Goal: Transaction & Acquisition: Purchase product/service

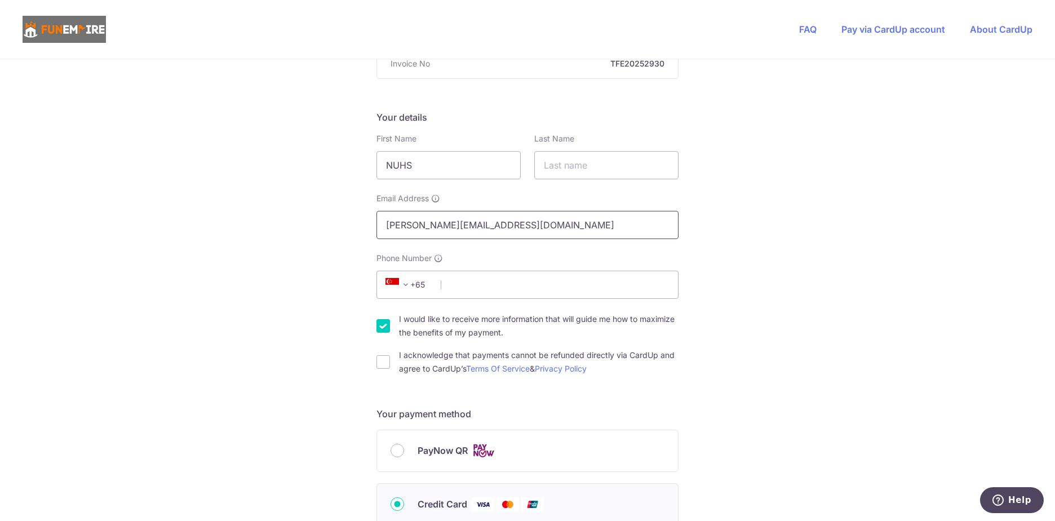
scroll to position [169, 0]
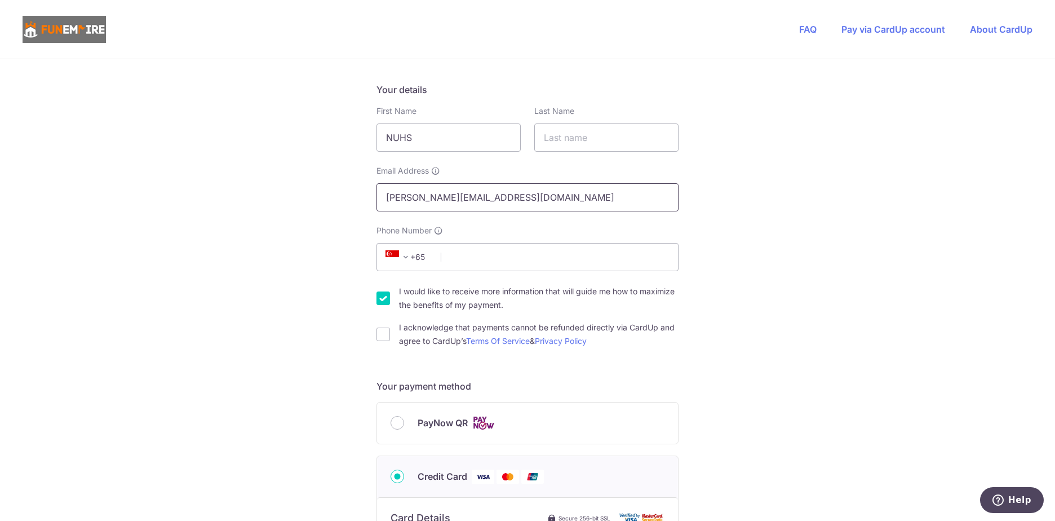
drag, startPoint x: 437, startPoint y: 199, endPoint x: 288, endPoint y: 198, distance: 150.0
click at [286, 198] on div "You are paying The Fun Empire Pte Ltd The Fun Empire Pte Ltd uses CardUp to acc…" at bounding box center [527, 440] width 1055 height 1100
type input "[EMAIL_ADDRESS][DOMAIN_NAME]"
click at [543, 253] on input "Phone Number" at bounding box center [528, 257] width 302 height 28
type input "96238164"
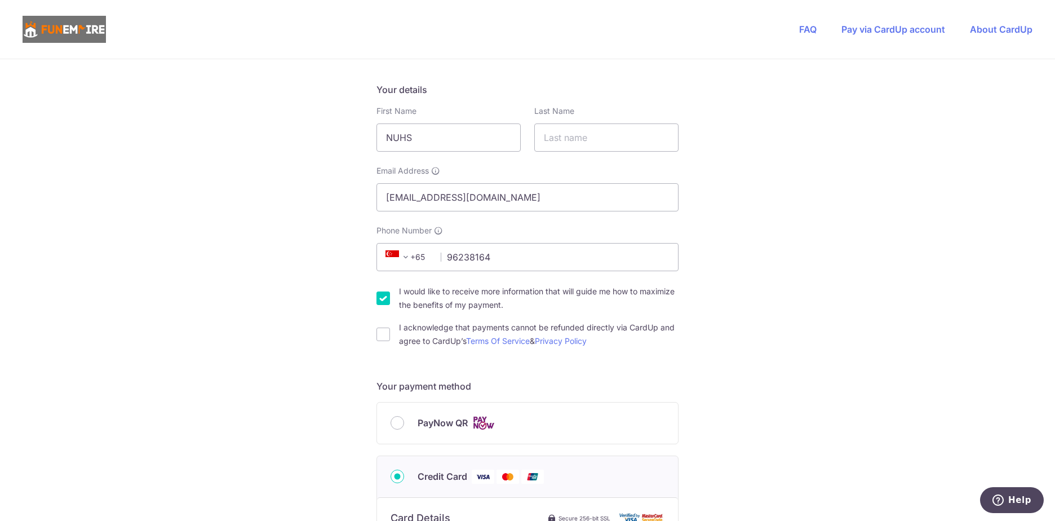
click at [782, 400] on div "You are paying The Fun Empire Pte Ltd The Fun Empire Pte Ltd uses CardUp to acc…" at bounding box center [527, 440] width 1055 height 1100
click at [377, 300] on input "I would like to receive more information that will guide me how to maximize the…" at bounding box center [384, 298] width 14 height 14
checkbox input "false"
click at [369, 335] on div "You are paying The Fun Empire Pte Ltd The Fun Empire Pte Ltd uses CardUp to acc…" at bounding box center [527, 440] width 1055 height 1100
click at [378, 333] on input "I acknowledge that payments cannot be refunded directly via CardUp and agree to…" at bounding box center [384, 335] width 14 height 14
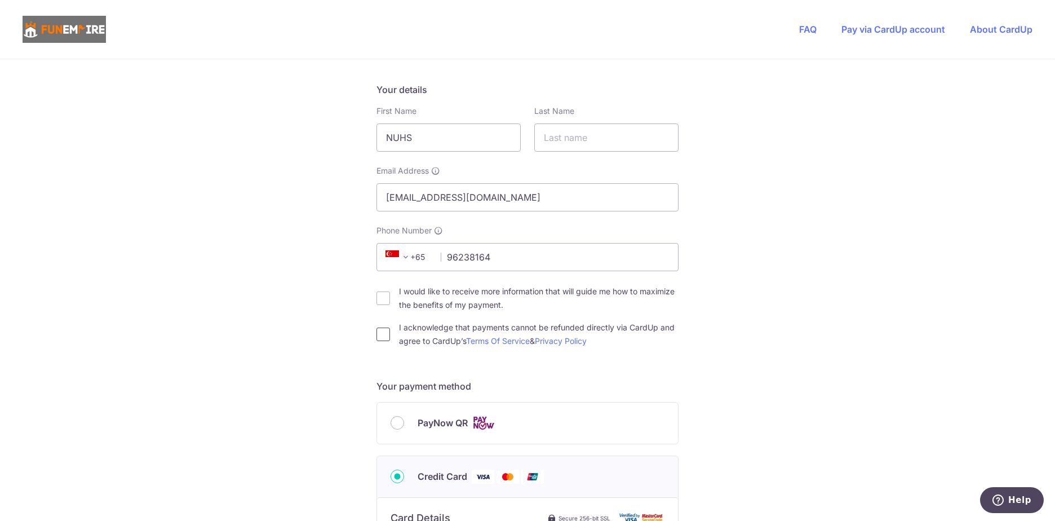
checkbox input "true"
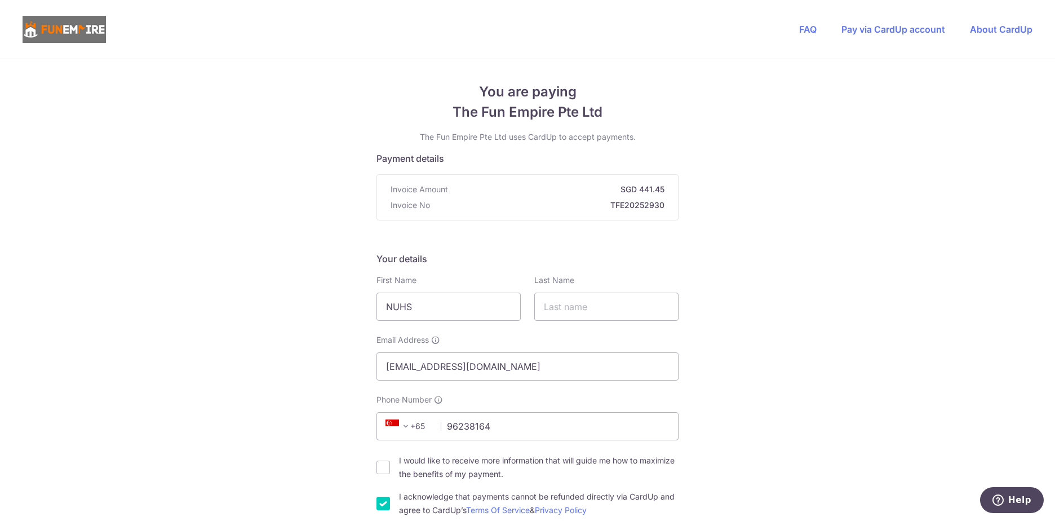
scroll to position [56, 0]
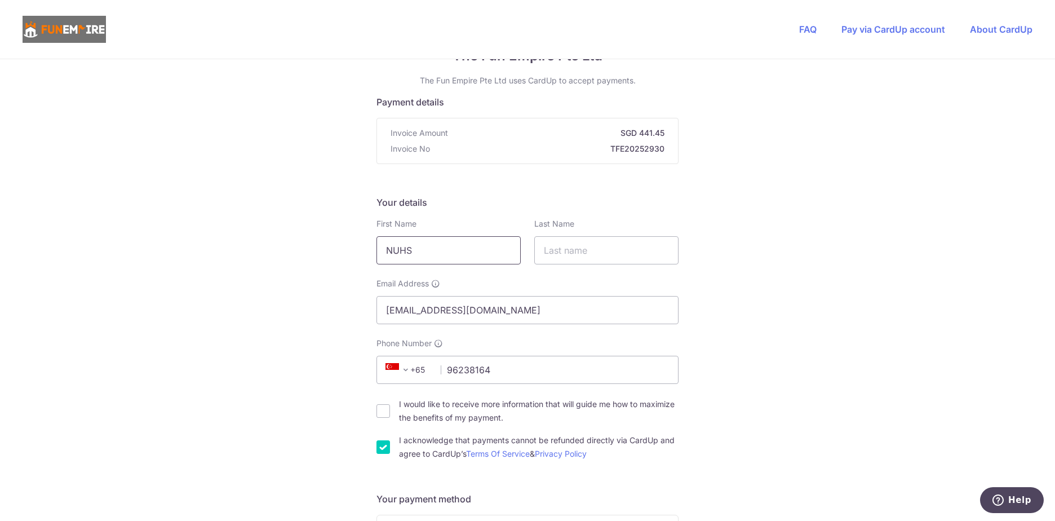
drag, startPoint x: 437, startPoint y: 251, endPoint x: 346, endPoint y: 250, distance: 91.3
type input "Hidayat"
click at [597, 250] on input "text" at bounding box center [606, 250] width 144 height 28
type input "[PERSON_NAME]"
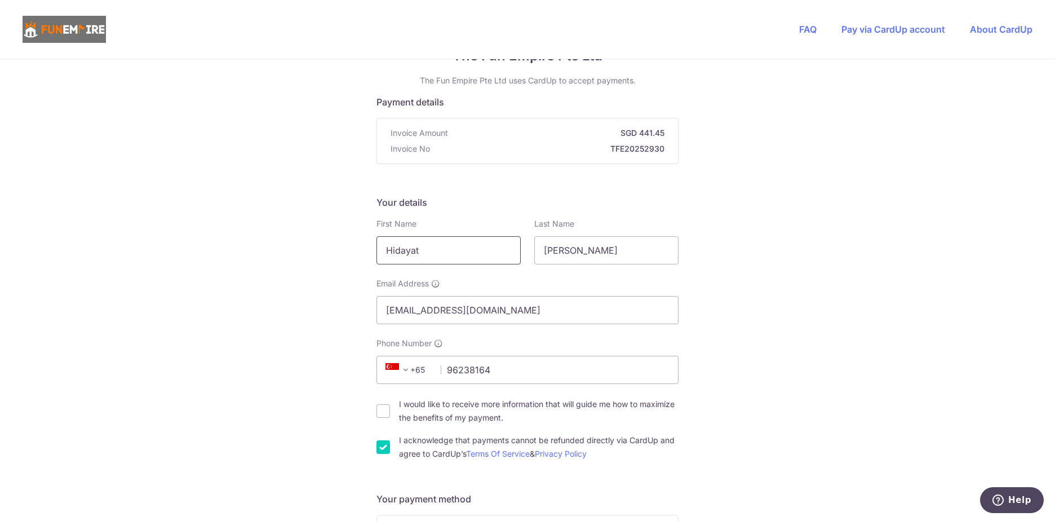
click at [494, 255] on input "Hidayat" at bounding box center [449, 250] width 144 height 28
drag, startPoint x: 589, startPoint y: 255, endPoint x: 480, endPoint y: 247, distance: 109.1
click at [474, 246] on div "First Name [PERSON_NAME] Last Name [PERSON_NAME]" at bounding box center [528, 241] width 316 height 46
type input "[PERSON_NAME]"
click at [477, 238] on input "Hidayat" at bounding box center [449, 250] width 144 height 28
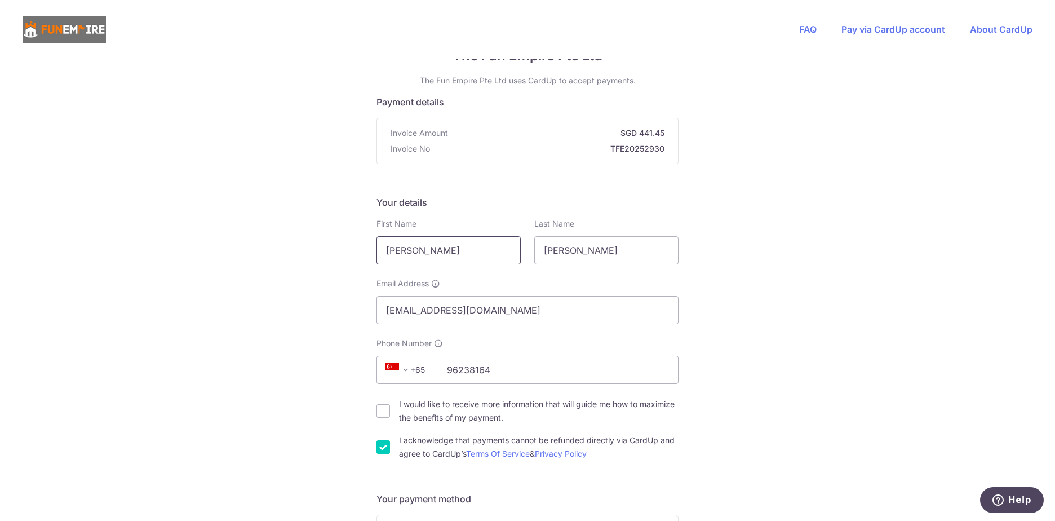
type input "[PERSON_NAME]"
drag, startPoint x: 907, startPoint y: 287, endPoint x: 882, endPoint y: 290, distance: 24.4
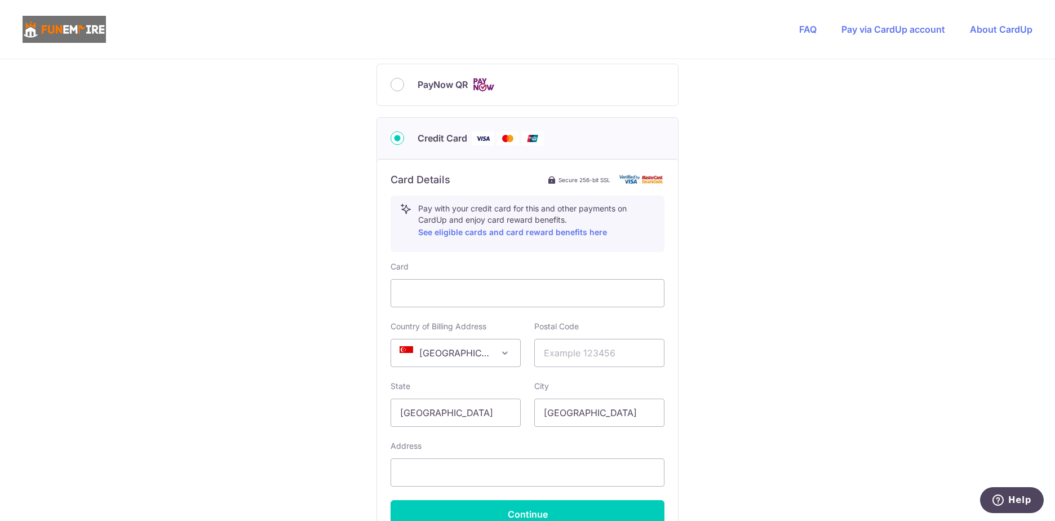
scroll to position [563, 0]
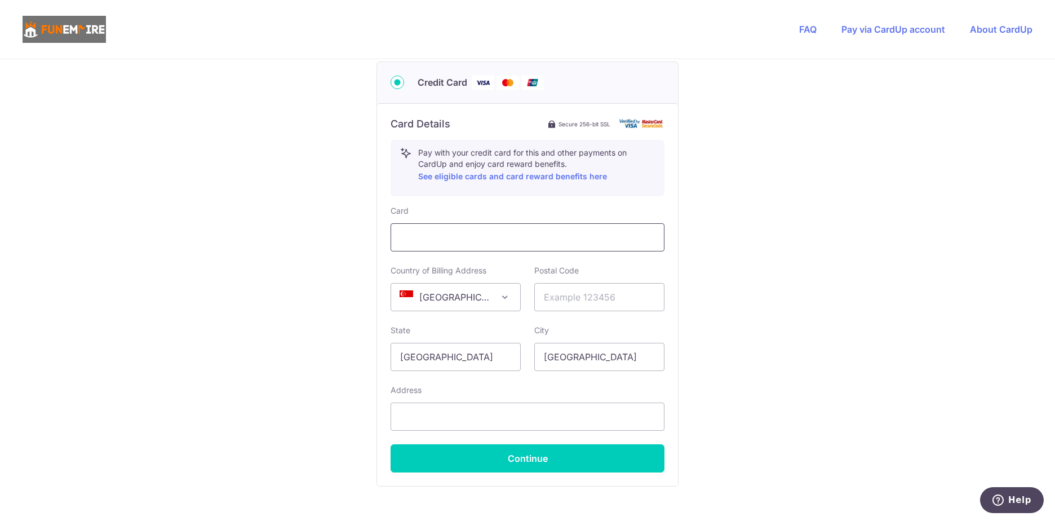
click at [566, 246] on div at bounding box center [528, 237] width 274 height 28
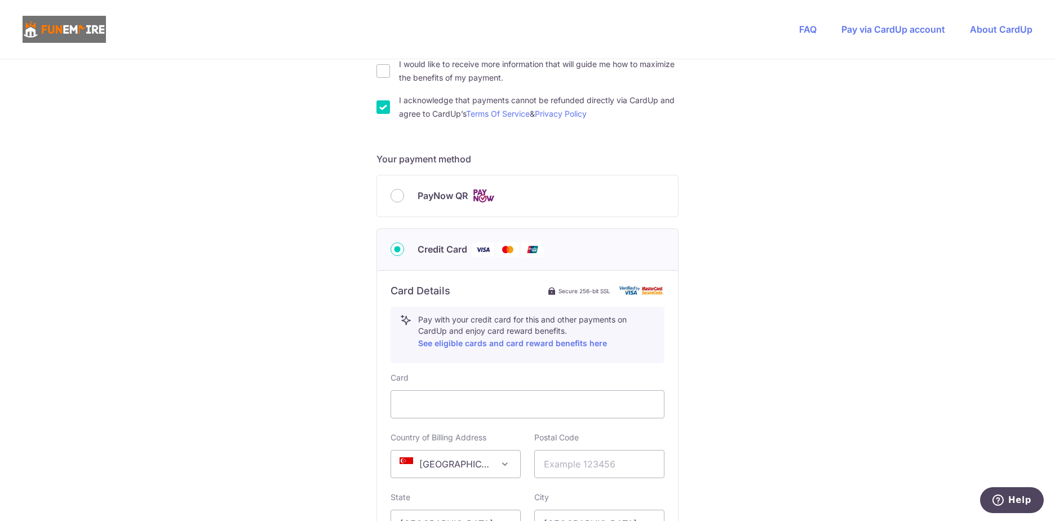
scroll to position [395, 0]
click at [392, 203] on input "PayNow QR" at bounding box center [398, 198] width 14 height 14
radio input "true"
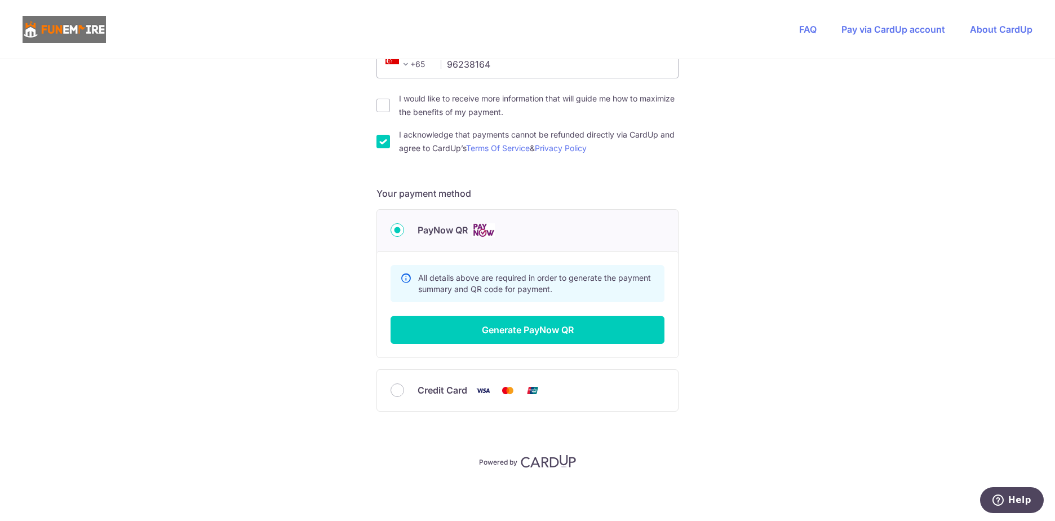
scroll to position [362, 0]
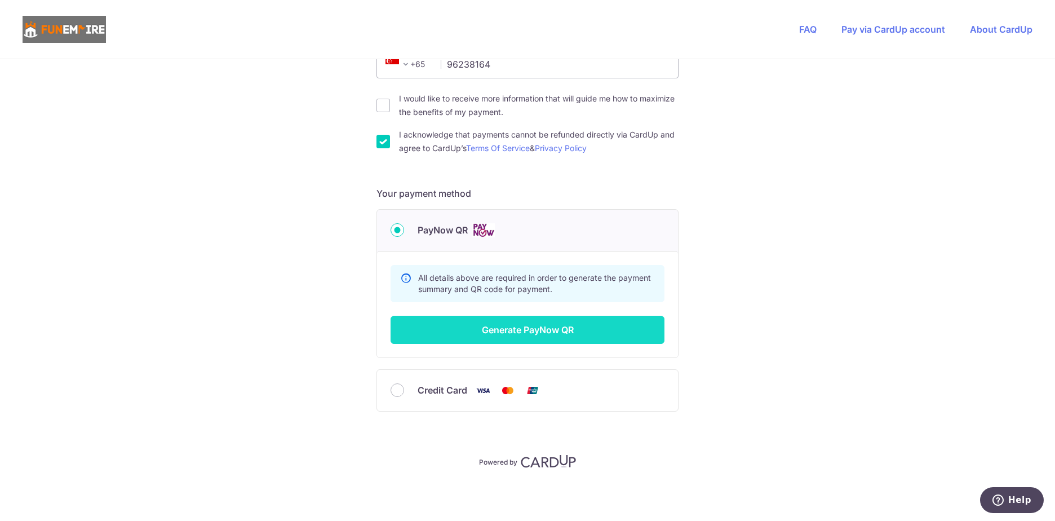
click at [503, 331] on button "Generate PayNow QR" at bounding box center [528, 330] width 274 height 28
